Goal: Navigation & Orientation: Find specific page/section

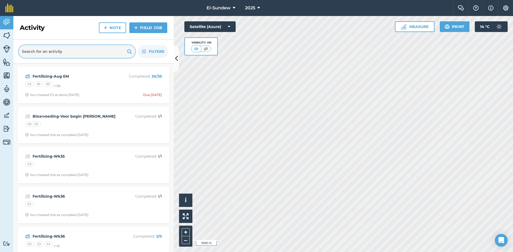
click at [75, 55] on input "text" at bounding box center [77, 51] width 116 height 13
type input "em"
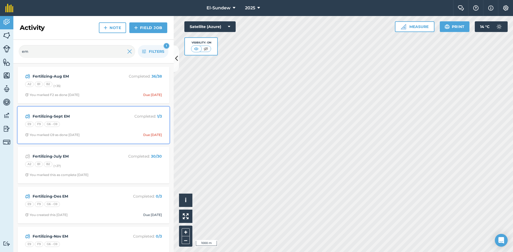
click at [84, 123] on div "E9 F9 G6 - G9" at bounding box center [93, 125] width 137 height 7
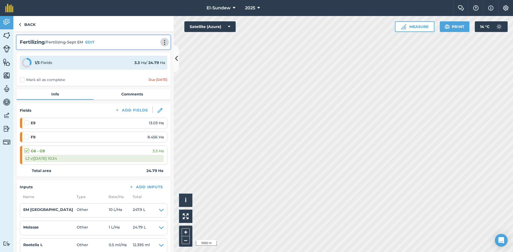
click at [161, 42] on img at bounding box center [164, 42] width 6 height 5
click at [147, 51] on link "Print" at bounding box center [153, 54] width 34 height 11
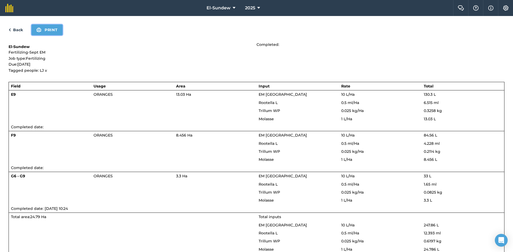
click at [42, 33] on button "Print" at bounding box center [47, 30] width 31 height 11
click at [14, 31] on link "Back" at bounding box center [16, 30] width 14 height 6
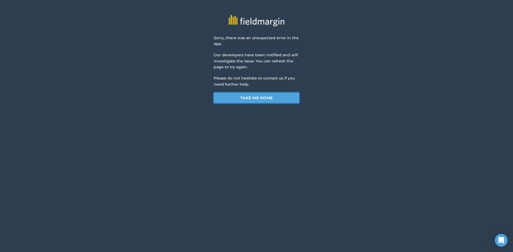
click at [247, 98] on link "Take me home" at bounding box center [257, 98] width 86 height 11
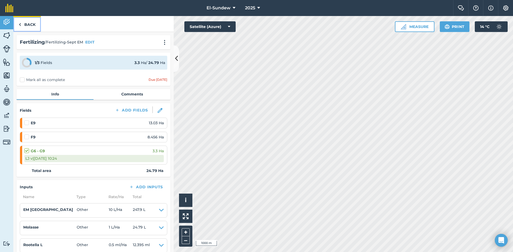
click at [25, 26] on link "Back" at bounding box center [27, 24] width 28 height 16
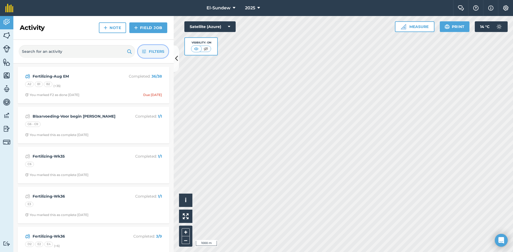
click at [145, 52] on icon "button" at bounding box center [144, 52] width 4 height 4
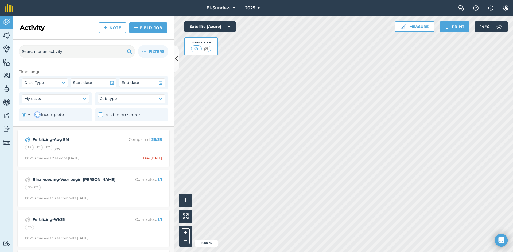
click at [48, 116] on label "Incomplete" at bounding box center [49, 115] width 29 height 6
radio input "false"
radio input "true"
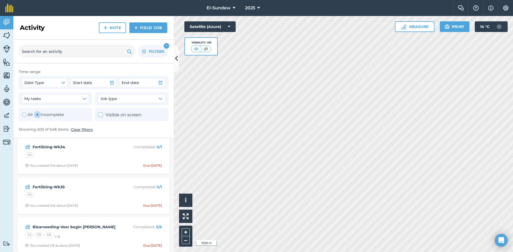
scroll to position [89, 0]
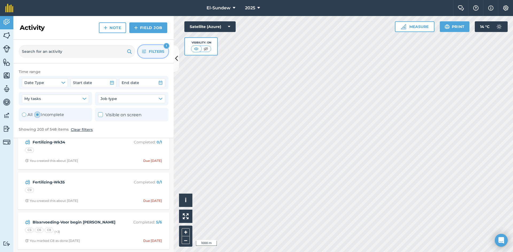
click at [145, 52] on icon "button" at bounding box center [144, 52] width 4 height 4
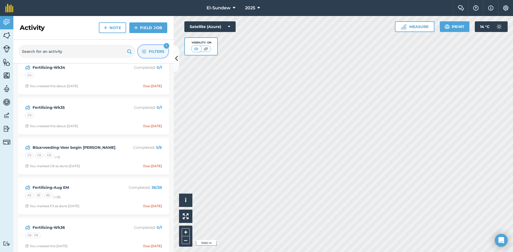
scroll to position [178, 0]
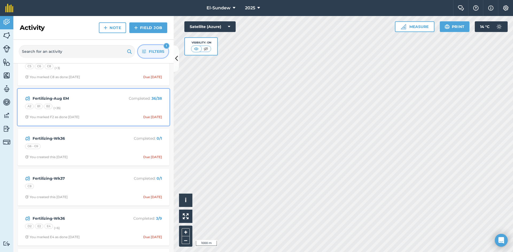
click at [103, 110] on div "A2 B1 B2 (+ 35 )" at bounding box center [93, 107] width 137 height 7
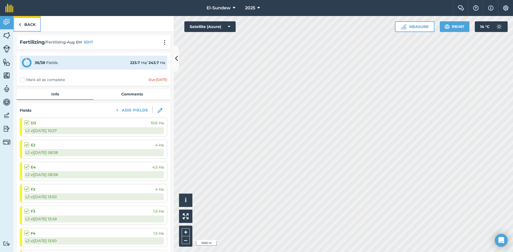
click at [26, 24] on link "Back" at bounding box center [27, 24] width 28 height 16
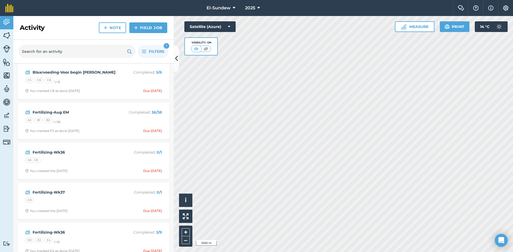
scroll to position [178, 0]
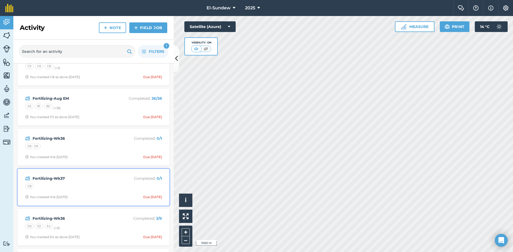
click at [101, 181] on strong "Fertilizing-Wk37" at bounding box center [75, 179] width 85 height 6
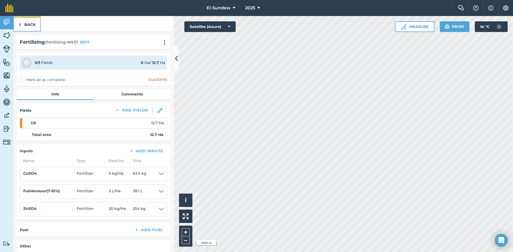
click at [31, 25] on link "Back" at bounding box center [27, 24] width 28 height 16
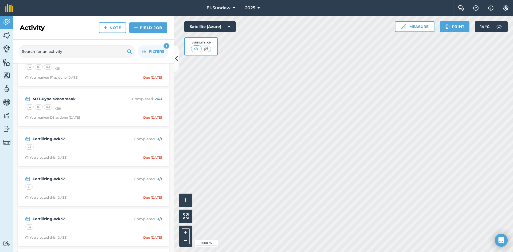
scroll to position [1425, 0]
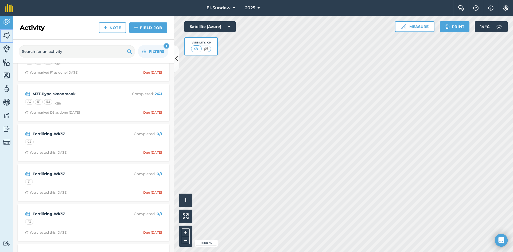
click at [7, 36] on img at bounding box center [6, 36] width 7 height 8
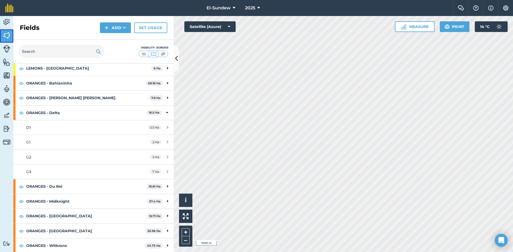
scroll to position [89, 0]
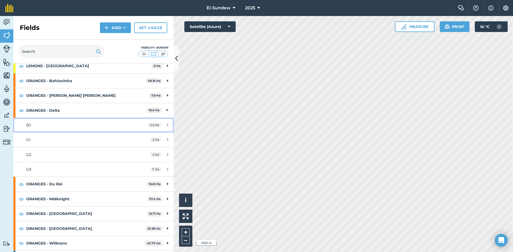
click at [75, 125] on div "D1" at bounding box center [76, 125] width 100 height 6
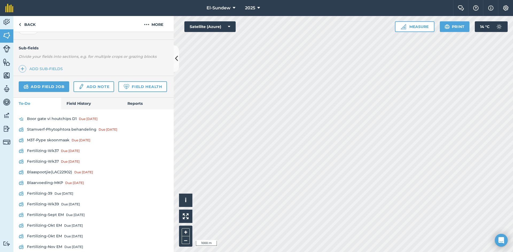
scroll to position [176, 0]
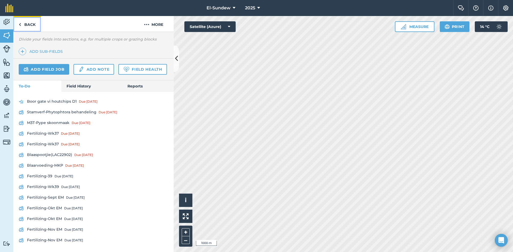
click at [35, 29] on link "Back" at bounding box center [27, 24] width 28 height 16
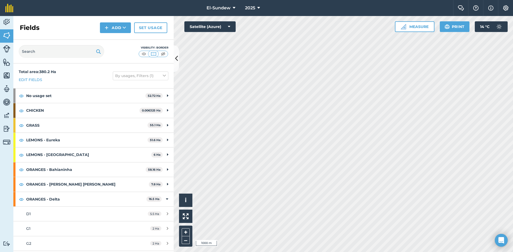
scroll to position [89, 0]
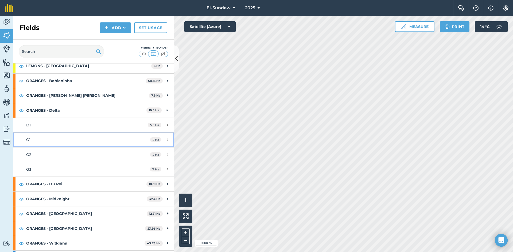
click at [58, 140] on div "G1" at bounding box center [76, 140] width 100 height 6
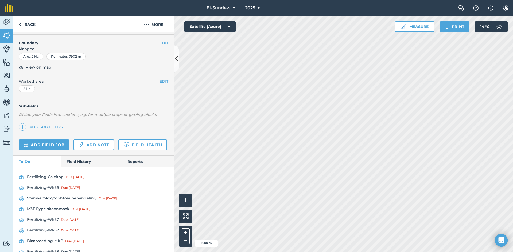
scroll to position [176, 0]
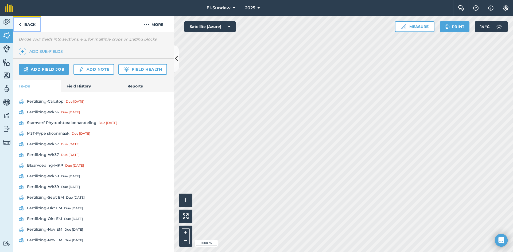
click at [26, 26] on link "Back" at bounding box center [27, 24] width 28 height 16
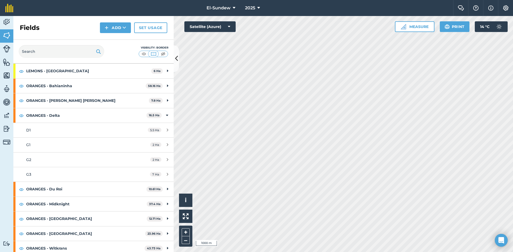
scroll to position [89, 0]
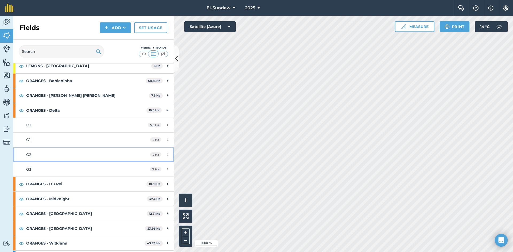
click at [67, 151] on link "G2 2 Ha" at bounding box center [93, 155] width 160 height 14
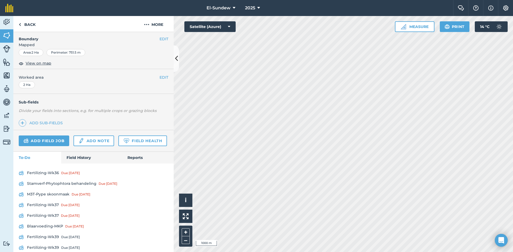
scroll to position [165, 0]
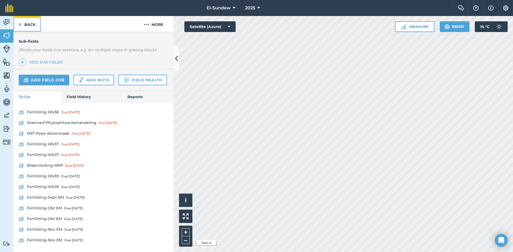
click at [33, 28] on link "Back" at bounding box center [27, 24] width 28 height 16
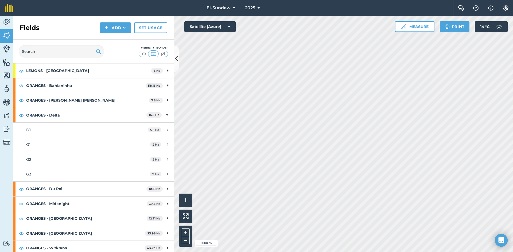
scroll to position [89, 0]
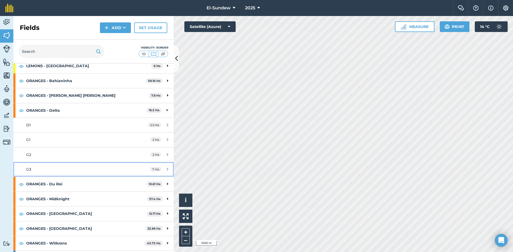
click at [66, 164] on link "G3 7 Ha" at bounding box center [93, 169] width 160 height 14
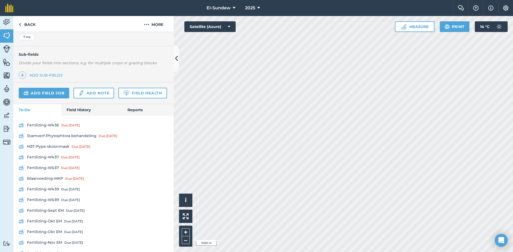
scroll to position [165, 0]
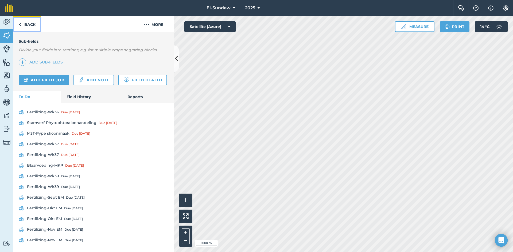
click at [30, 26] on link "Back" at bounding box center [27, 24] width 28 height 16
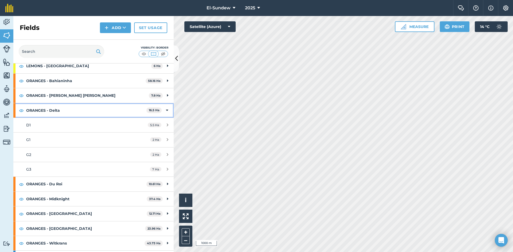
click at [73, 110] on strong "ORANGES - Delta" at bounding box center [86, 110] width 120 height 14
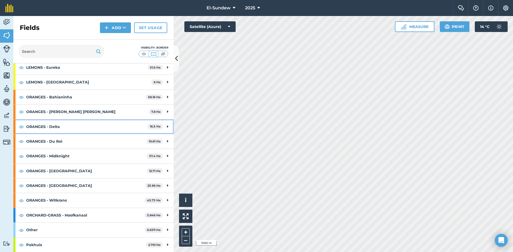
scroll to position [73, 0]
click at [68, 138] on strong "ORANGES - Du Roi" at bounding box center [86, 141] width 120 height 14
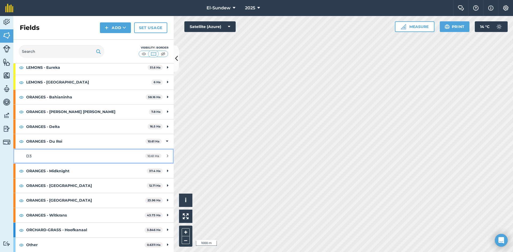
click at [54, 150] on link "D3 10.61 Ha" at bounding box center [93, 156] width 160 height 14
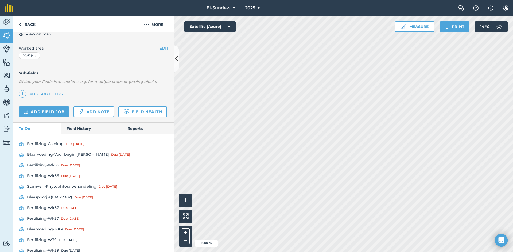
scroll to position [178, 0]
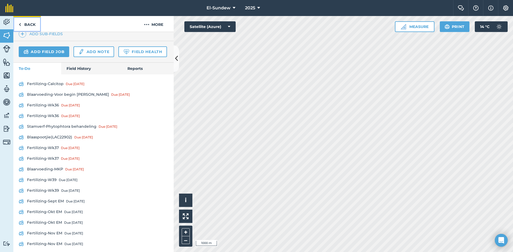
click at [20, 24] on img at bounding box center [20, 24] width 2 height 6
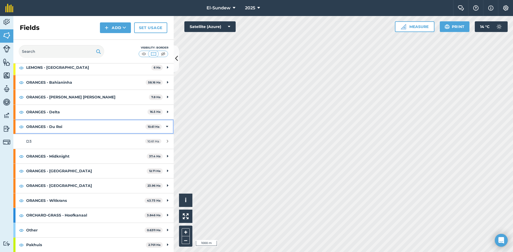
click at [71, 122] on strong "ORANGES - Du Roi" at bounding box center [85, 127] width 119 height 14
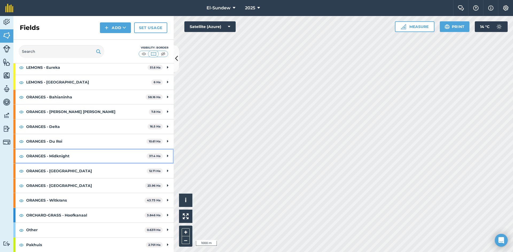
click at [64, 157] on strong "ORANGES - Midknight" at bounding box center [86, 156] width 121 height 14
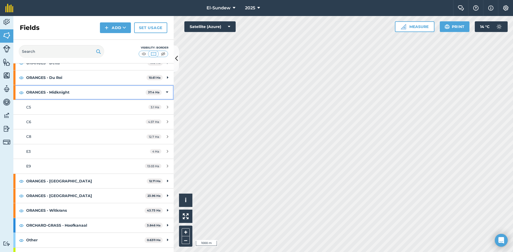
scroll to position [147, 0]
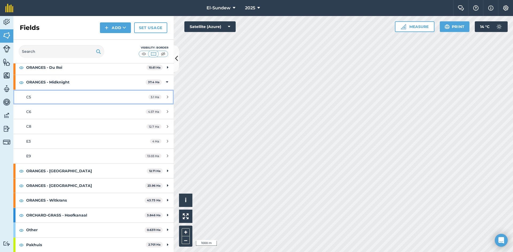
click at [56, 100] on div "C5" at bounding box center [76, 97] width 100 height 6
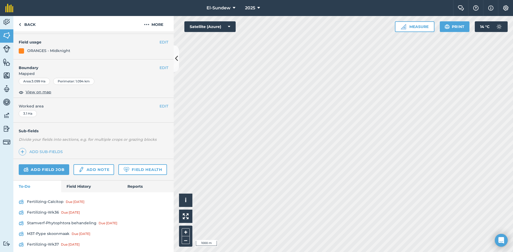
scroll to position [178, 0]
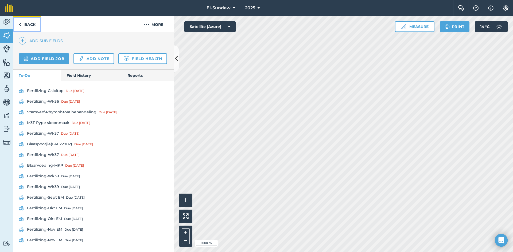
click at [29, 28] on link "Back" at bounding box center [27, 24] width 28 height 16
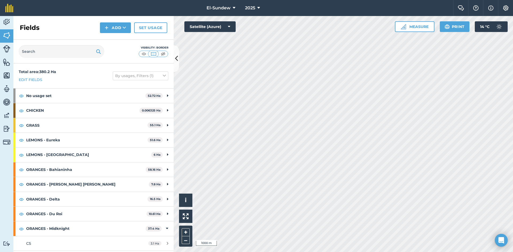
scroll to position [147, 0]
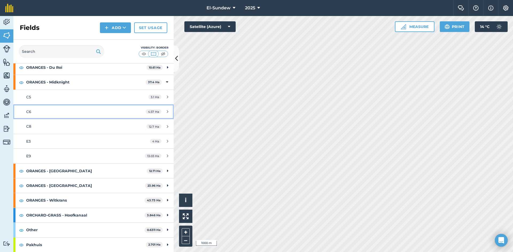
click at [54, 110] on div "C6" at bounding box center [76, 112] width 100 height 6
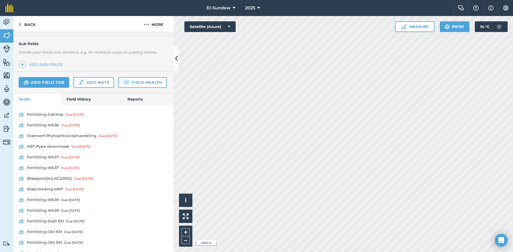
scroll to position [178, 0]
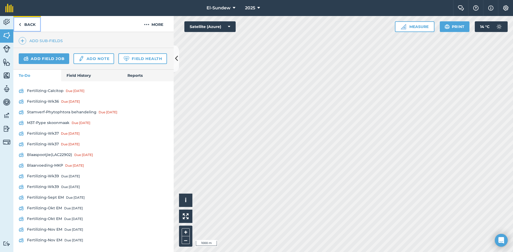
click at [30, 26] on link "Back" at bounding box center [27, 24] width 28 height 16
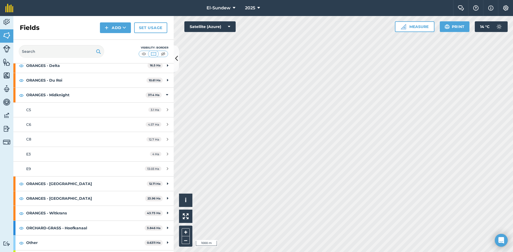
scroll to position [147, 0]
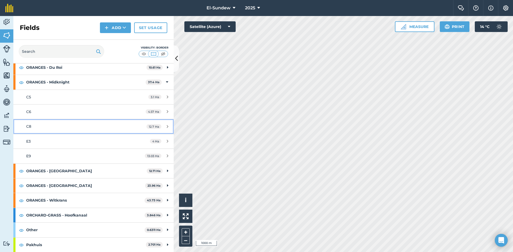
click at [61, 128] on div "C8" at bounding box center [76, 127] width 100 height 6
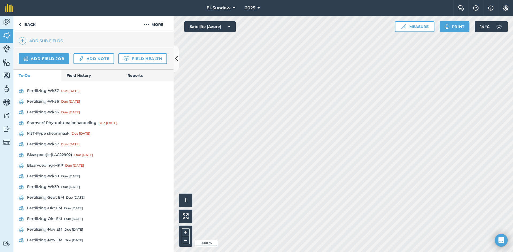
scroll to position [186, 0]
click at [31, 27] on link "Back" at bounding box center [27, 24] width 28 height 16
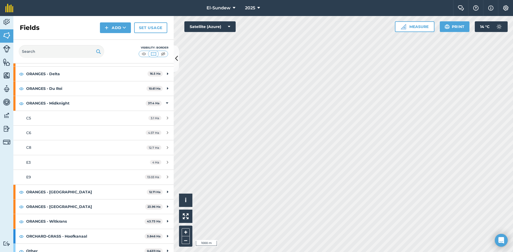
scroll to position [147, 0]
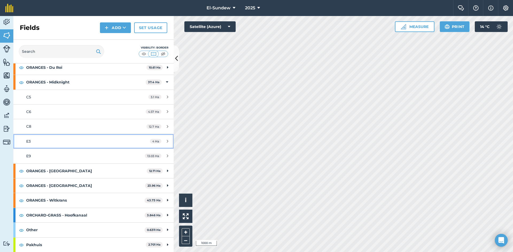
click at [56, 144] on div "E3" at bounding box center [76, 142] width 100 height 6
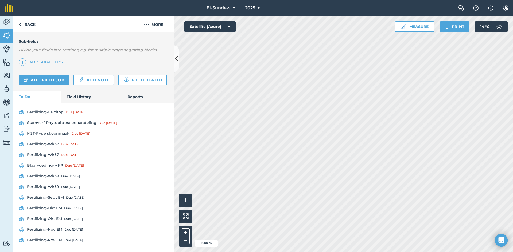
scroll to position [165, 0]
click at [33, 28] on link "Back" at bounding box center [27, 24] width 28 height 16
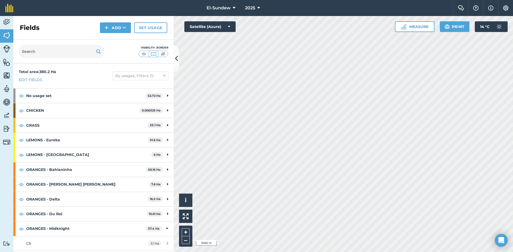
scroll to position [147, 0]
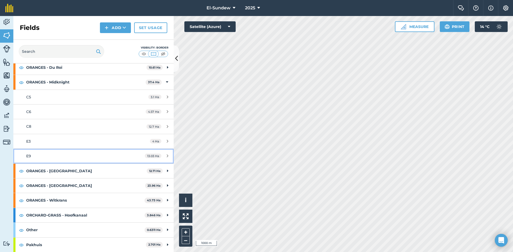
click at [67, 158] on div "E9" at bounding box center [76, 156] width 100 height 6
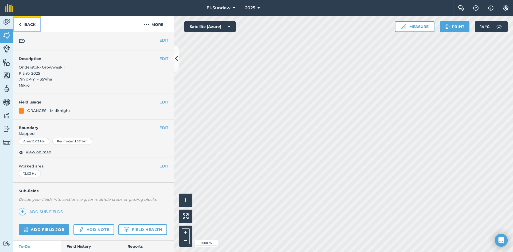
click at [29, 26] on link "Back" at bounding box center [27, 24] width 28 height 16
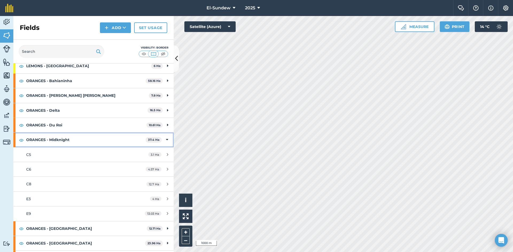
click at [67, 141] on strong "ORANGES - Midknight" at bounding box center [85, 140] width 119 height 14
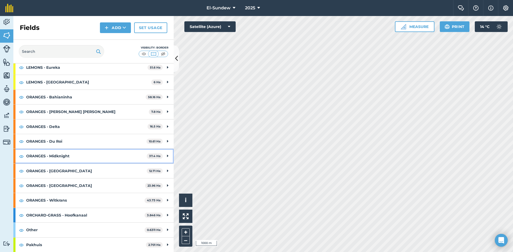
scroll to position [73, 0]
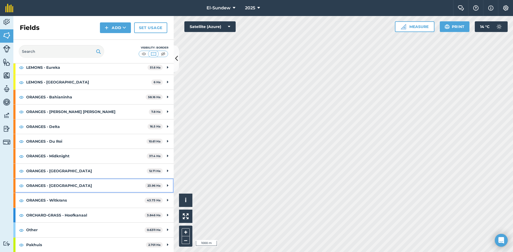
click at [67, 189] on strong "ORANGES - [GEOGRAPHIC_DATA]" at bounding box center [85, 186] width 119 height 14
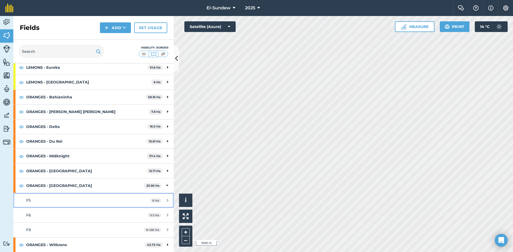
click at [47, 195] on link "F5 6 Ha" at bounding box center [93, 200] width 160 height 14
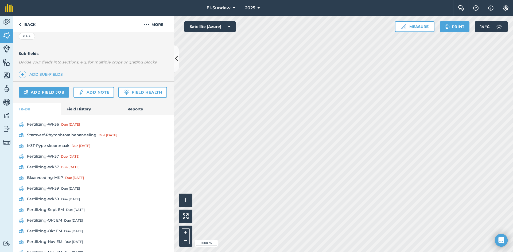
scroll to position [165, 0]
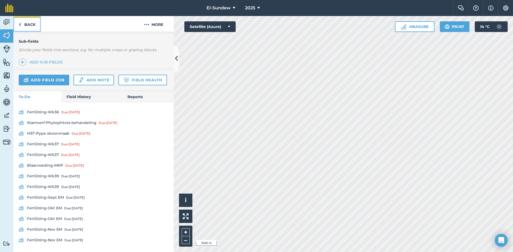
click at [31, 24] on link "Back" at bounding box center [27, 24] width 28 height 16
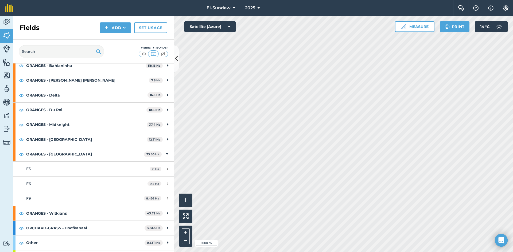
scroll to position [117, 0]
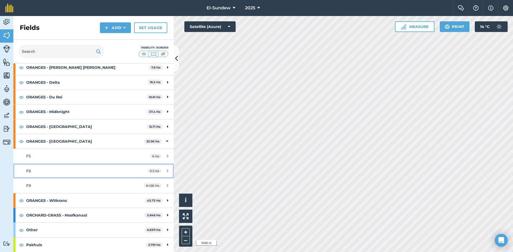
click at [58, 166] on link "F6 9.5 Ha" at bounding box center [93, 171] width 160 height 14
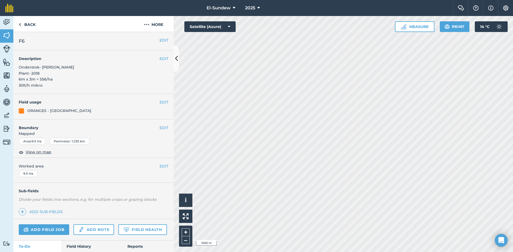
scroll to position [176, 0]
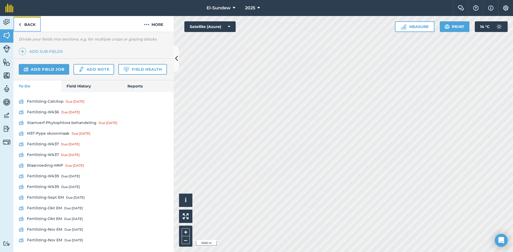
click at [31, 23] on link "Back" at bounding box center [27, 24] width 28 height 16
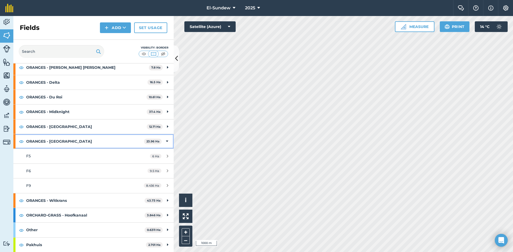
click at [72, 141] on strong "ORANGES - [GEOGRAPHIC_DATA]" at bounding box center [85, 141] width 118 height 14
